Goal: Transaction & Acquisition: Purchase product/service

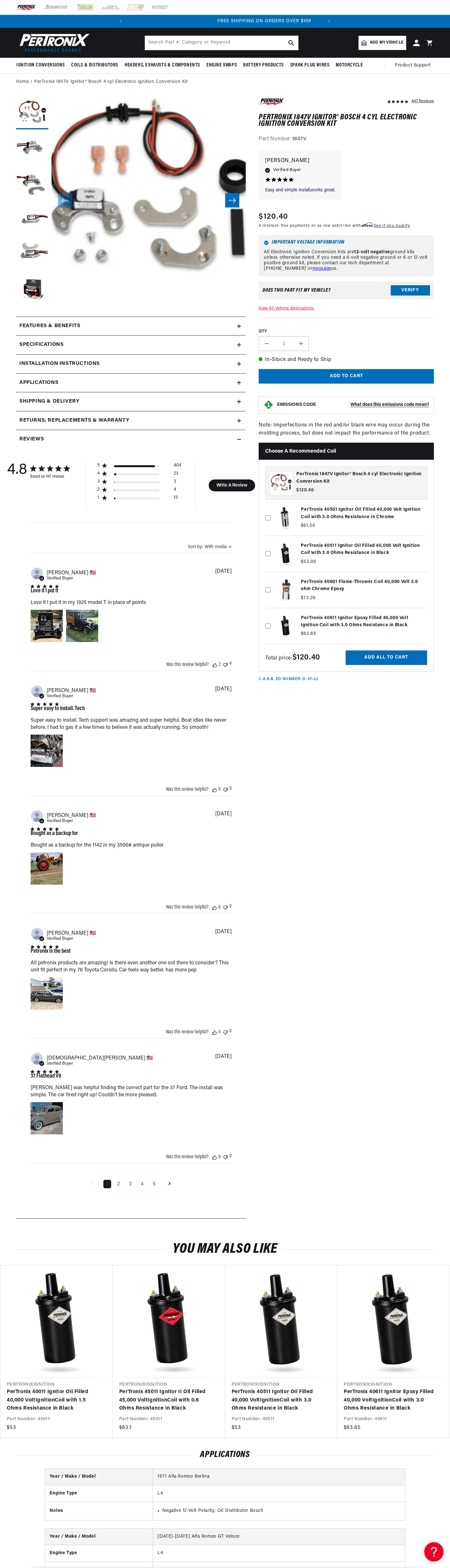
scroll to position [0, 196]
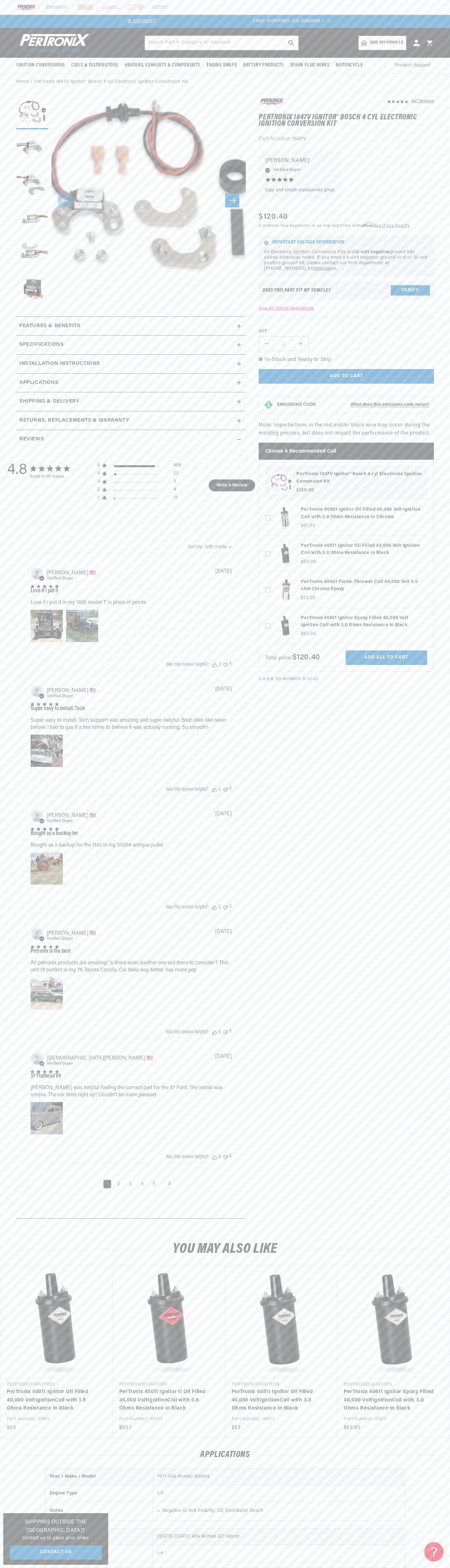
scroll to position [0, 196]
click at [348, 25] on slideshow-component "SHOP BEST SELLING IGNITION & EXHAUST FREE SHIPPING ON ORDERS OVER $109" at bounding box center [225, 21] width 450 height 13
click at [442, 387] on section "447 Reviews" at bounding box center [225, 660] width 450 height 1138
click at [389, 1567] on html "Skip to content Your cart Your cart is empty Get the right parts the first time…" at bounding box center [225, 784] width 450 height 1568
click at [2, 1172] on section "447 Reviews" at bounding box center [225, 660] width 450 height 1138
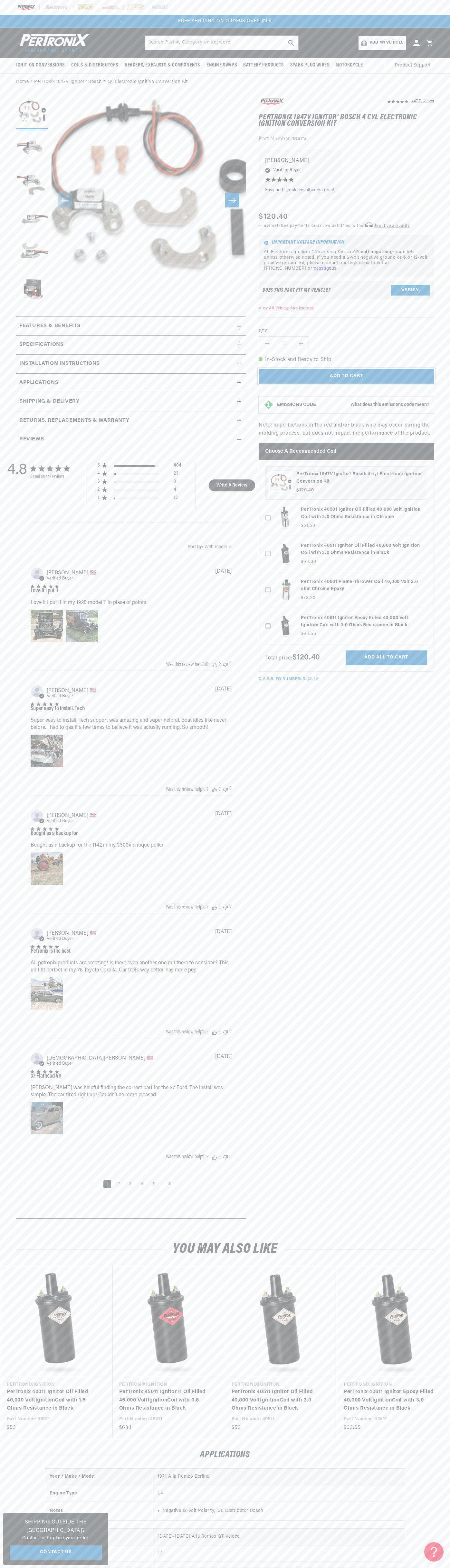
scroll to position [0, 102]
